Goal: Check status: Check status

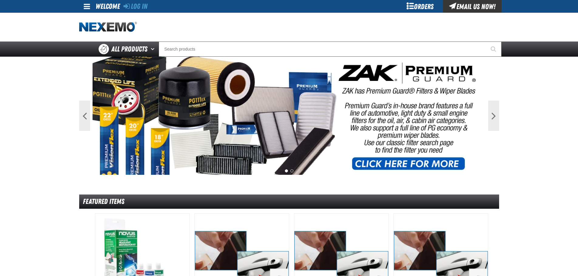
click at [420, 6] on div "Orders" at bounding box center [421, 6] width 46 height 13
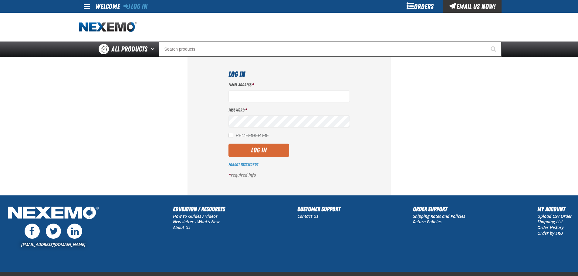
type input "[EMAIL_ADDRESS][DOMAIN_NAME]"
click at [254, 151] on button "Log In" at bounding box center [259, 150] width 61 height 13
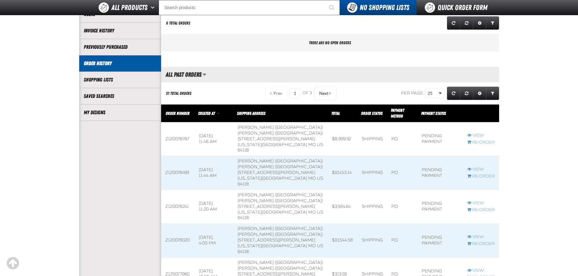
scroll to position [30, 0]
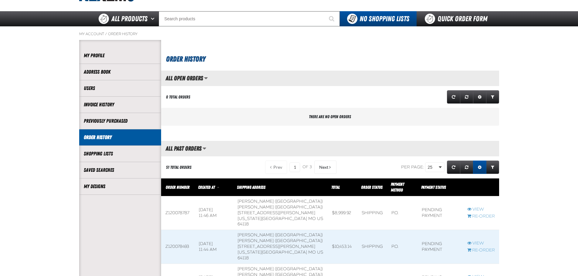
click at [479, 168] on span "Expand or Collapse Grid Settings" at bounding box center [480, 167] width 4 height 4
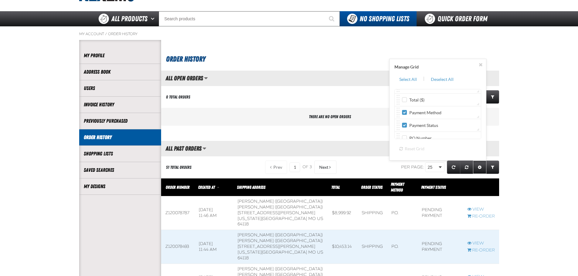
scroll to position [61, 0]
click at [405, 99] on input "Total ($)" at bounding box center [404, 98] width 5 height 5
checkbox input "true"
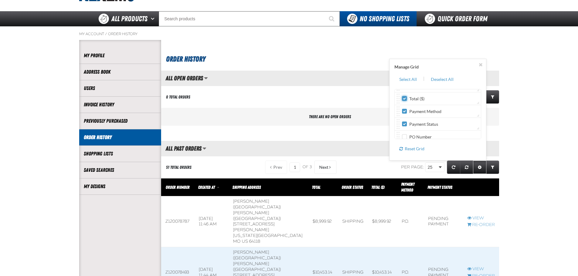
scroll to position [38, 0]
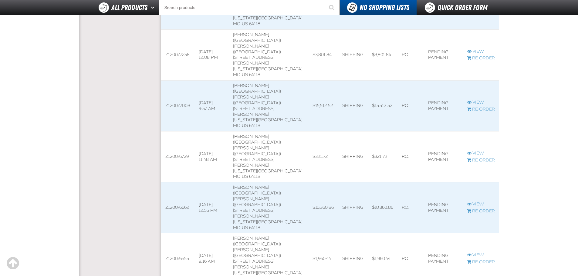
scroll to position [577, 0]
